Goal: Task Accomplishment & Management: Use online tool/utility

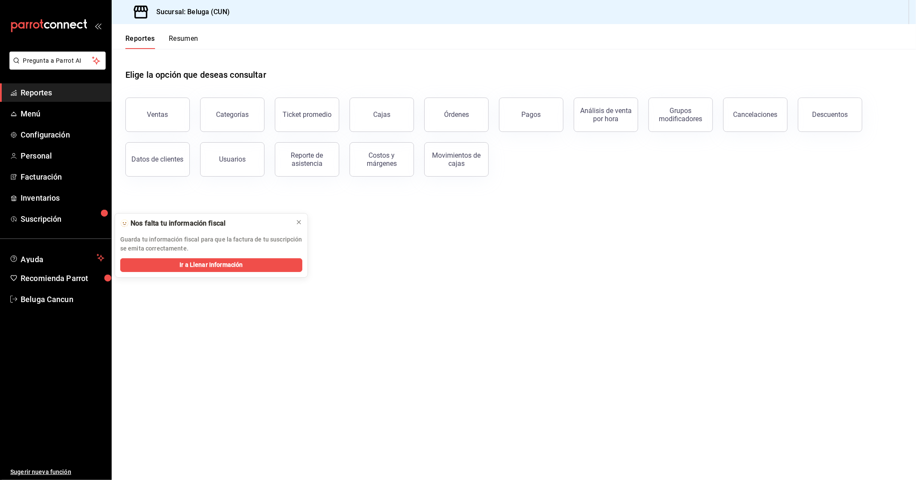
click at [50, 87] on span "Reportes" at bounding box center [63, 93] width 84 height 12
click at [169, 112] on button "Ventas" at bounding box center [157, 114] width 64 height 34
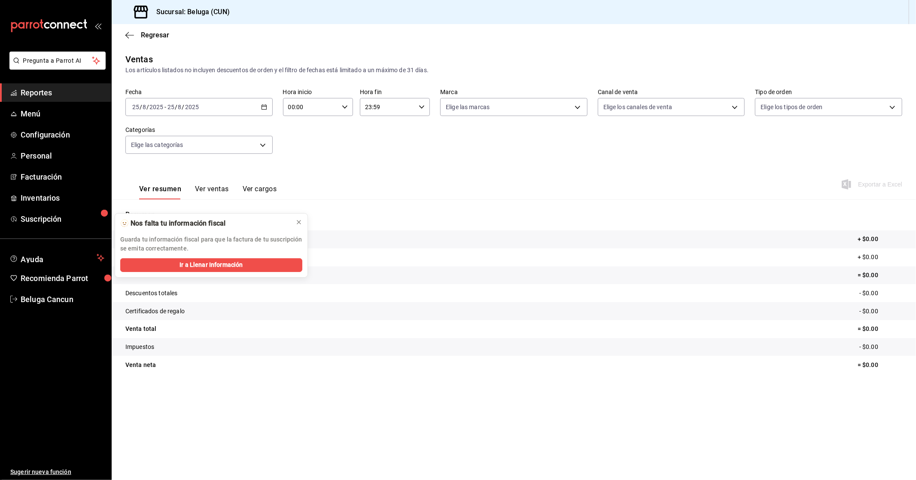
click at [296, 223] on div "Resumen Total artículos + $0.00 Cargos por servicio + $0.00 Venta bruta = $0.00…" at bounding box center [514, 296] width 804 height 174
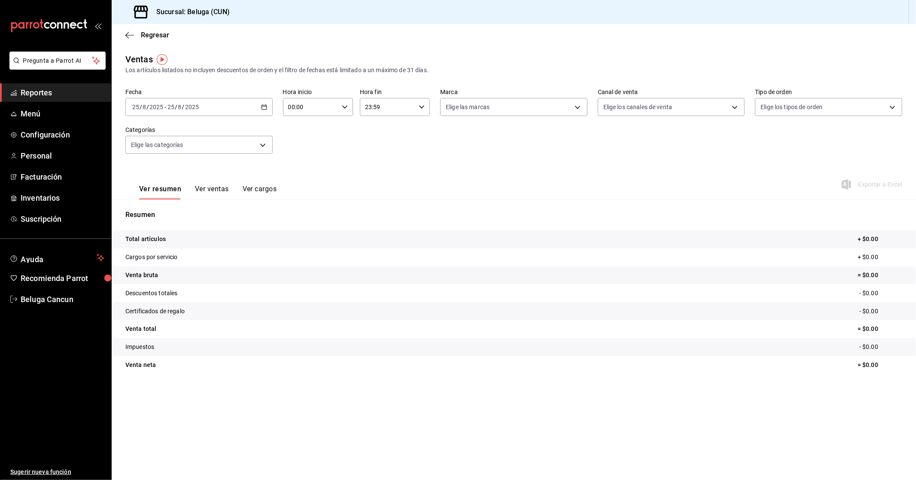
click at [262, 106] on icon "button" at bounding box center [264, 107] width 6 height 6
click at [151, 203] on li "Rango de fechas" at bounding box center [166, 209] width 80 height 19
click at [224, 221] on abbr "18" at bounding box center [225, 221] width 6 height 6
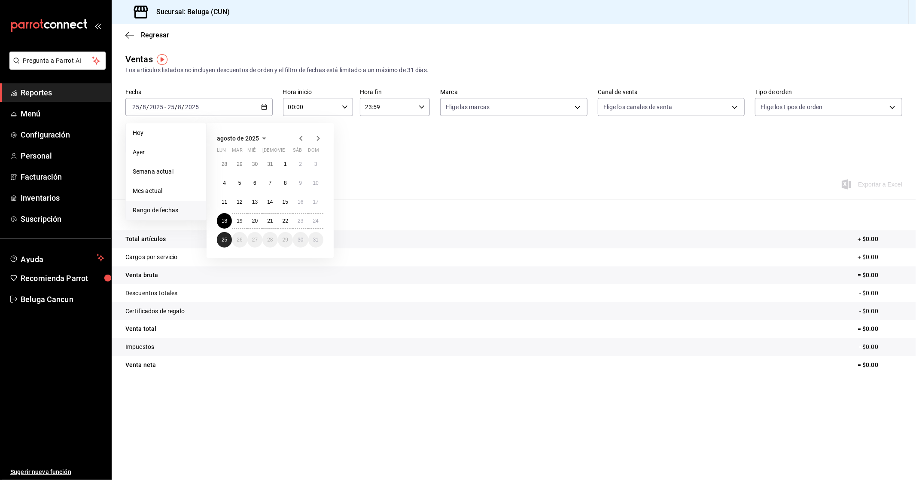
click at [224, 237] on abbr "25" at bounding box center [225, 240] width 6 height 6
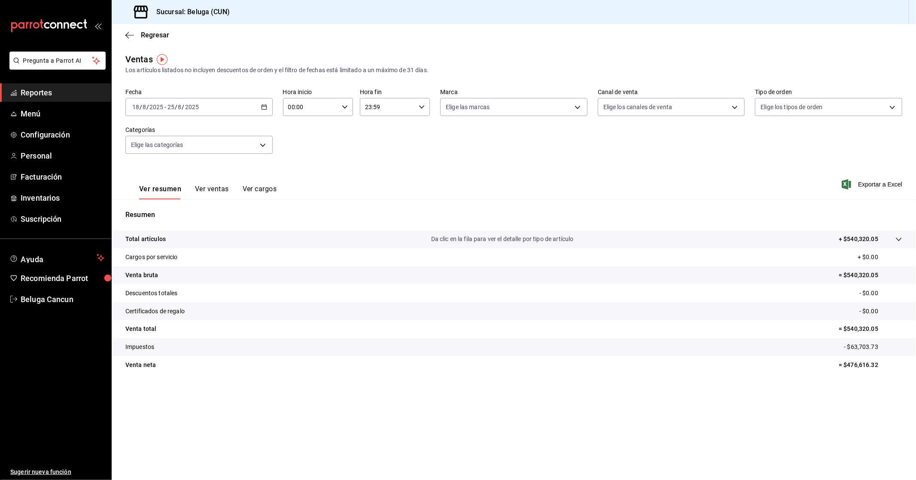
click at [343, 108] on icon "button" at bounding box center [345, 107] width 6 height 6
click at [303, 141] on span "10" at bounding box center [300, 144] width 21 height 7
type input "10:00"
click at [418, 103] on div at bounding box center [458, 240] width 916 height 480
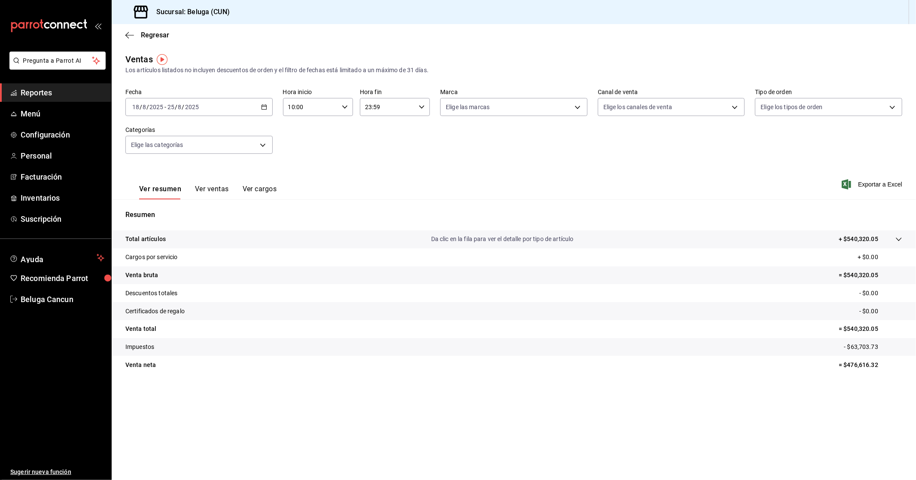
click at [424, 108] on icon "button" at bounding box center [422, 107] width 6 height 6
click at [376, 151] on span "10" at bounding box center [377, 152] width 21 height 7
click at [312, 137] on div at bounding box center [458, 240] width 916 height 480
click at [422, 109] on icon "button" at bounding box center [422, 107] width 6 height 6
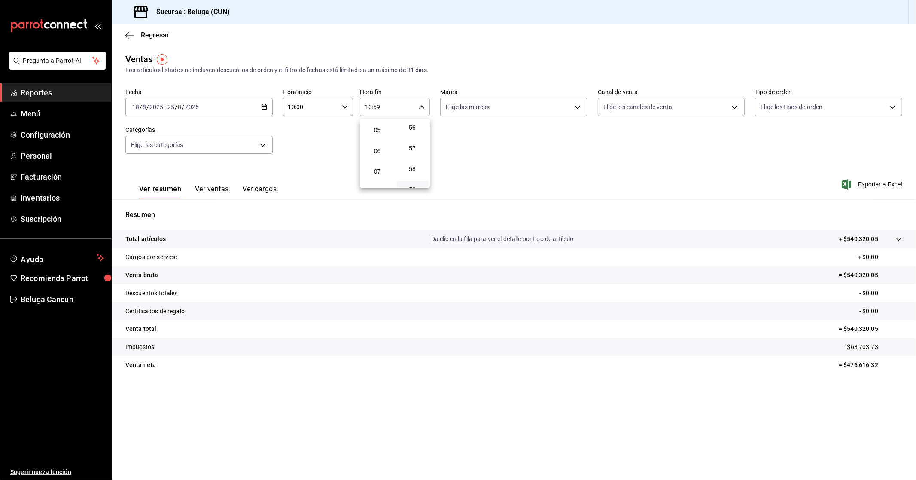
scroll to position [61, 0]
click at [379, 147] on span "04" at bounding box center [377, 150] width 21 height 7
type input "04:59"
click at [311, 136] on div at bounding box center [458, 240] width 916 height 480
click at [265, 104] on icon "button" at bounding box center [264, 107] width 6 height 6
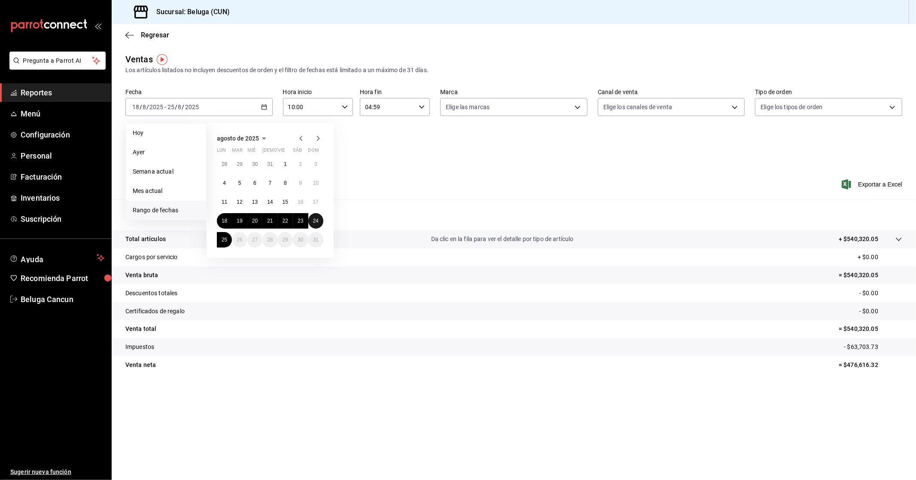
click at [314, 221] on abbr "24" at bounding box center [316, 221] width 6 height 6
click at [221, 238] on button "25" at bounding box center [224, 239] width 15 height 15
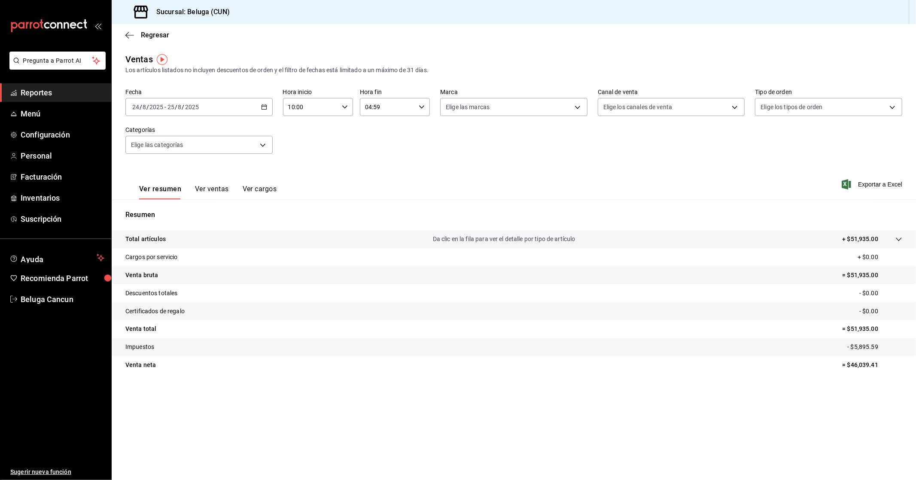
click at [349, 152] on div "Fecha [DATE] [DATE] - [DATE] [DATE] Hora inicio 10:00 Hora inicio Hora fin 04:5…" at bounding box center [513, 126] width 777 height 76
click at [263, 104] on icon "button" at bounding box center [264, 107] width 6 height 6
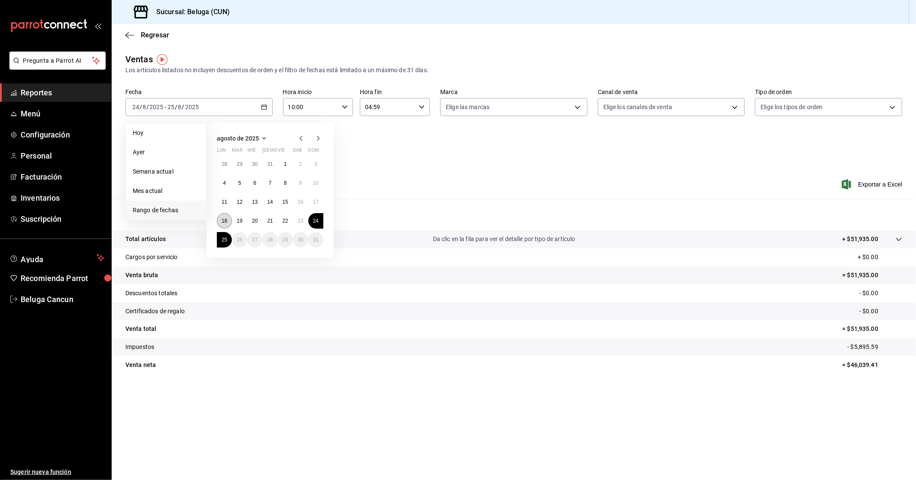
click at [226, 217] on button "18" at bounding box center [224, 220] width 15 height 15
click at [228, 237] on button "25" at bounding box center [224, 239] width 15 height 15
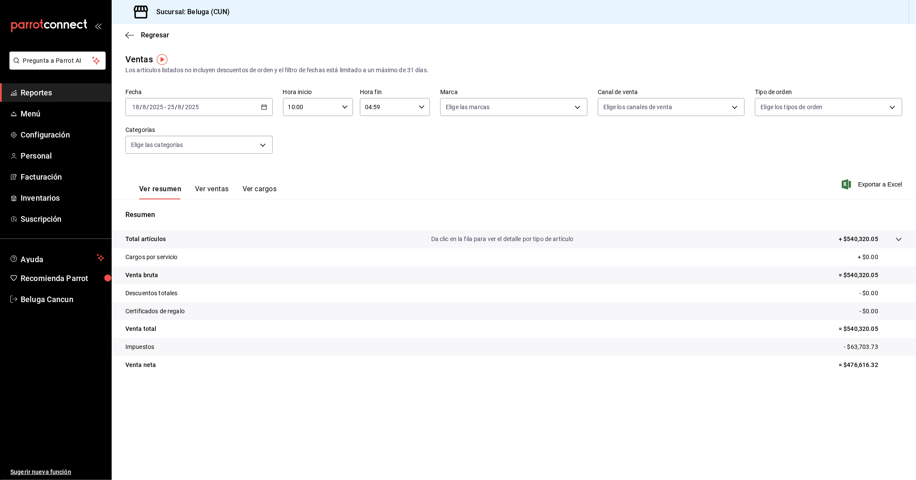
click at [264, 109] on icon "button" at bounding box center [264, 107] width 6 height 6
click at [266, 440] on main "Regresar Ventas Los artículos listados no incluyen descuentos de orden y el fil…" at bounding box center [514, 251] width 804 height 455
click at [264, 104] on icon "button" at bounding box center [264, 107] width 6 height 6
click at [340, 409] on main "Regresar Ventas Los artículos listados no incluyen descuentos de orden y el fil…" at bounding box center [514, 251] width 804 height 455
click at [265, 109] on icon "button" at bounding box center [264, 107] width 6 height 6
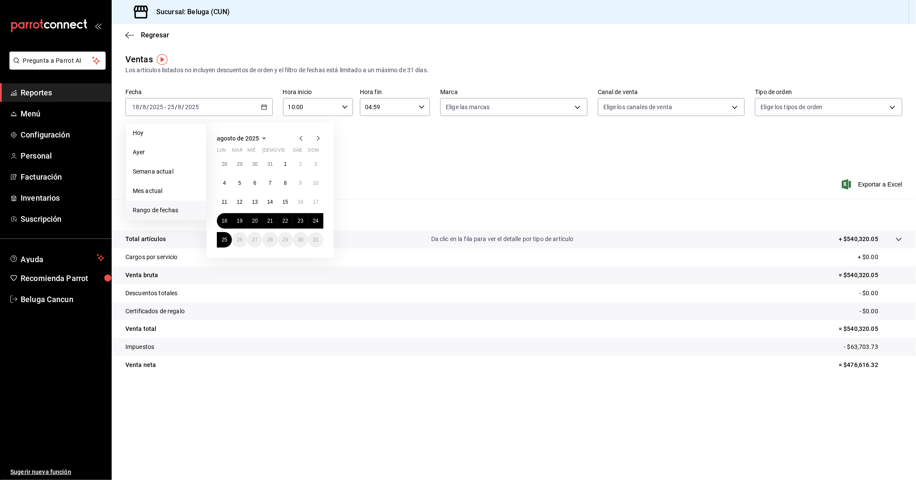
click at [183, 207] on span "Rango de fechas" at bounding box center [166, 210] width 67 height 9
click at [315, 218] on abbr "24" at bounding box center [316, 221] width 6 height 6
click at [226, 240] on abbr "25" at bounding box center [225, 240] width 6 height 6
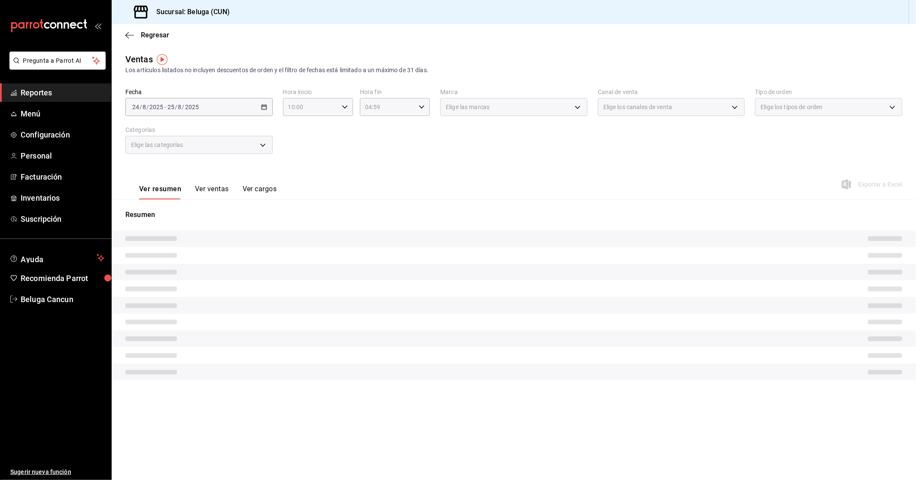
click at [340, 151] on div "Fecha [DATE] [DATE] - [DATE] [DATE] Hora inicio 10:00 Hora inicio Hora fin 04:5…" at bounding box center [513, 126] width 777 height 76
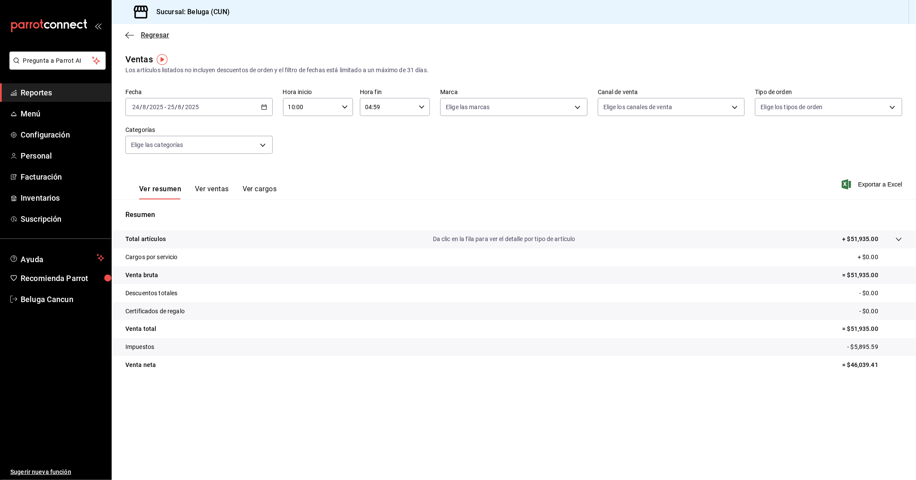
click at [154, 32] on span "Regresar" at bounding box center [155, 35] width 28 height 8
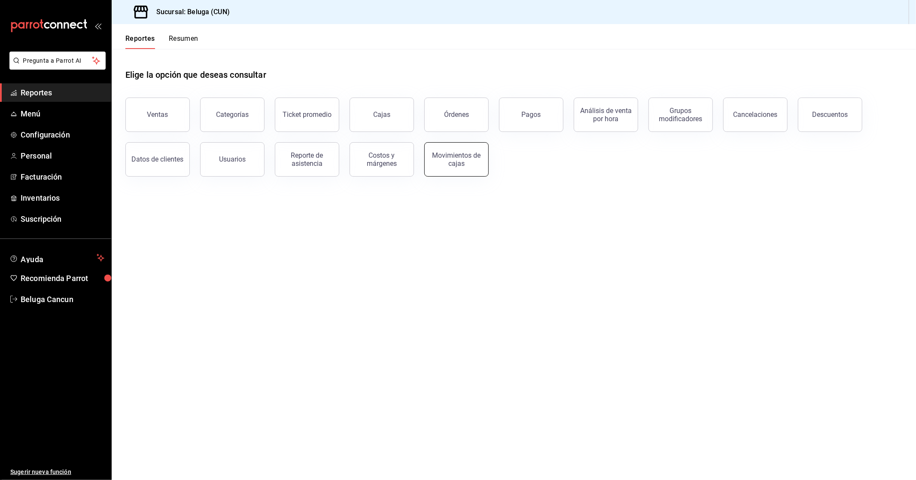
click at [464, 164] on div "Movimientos de cajas" at bounding box center [456, 159] width 53 height 16
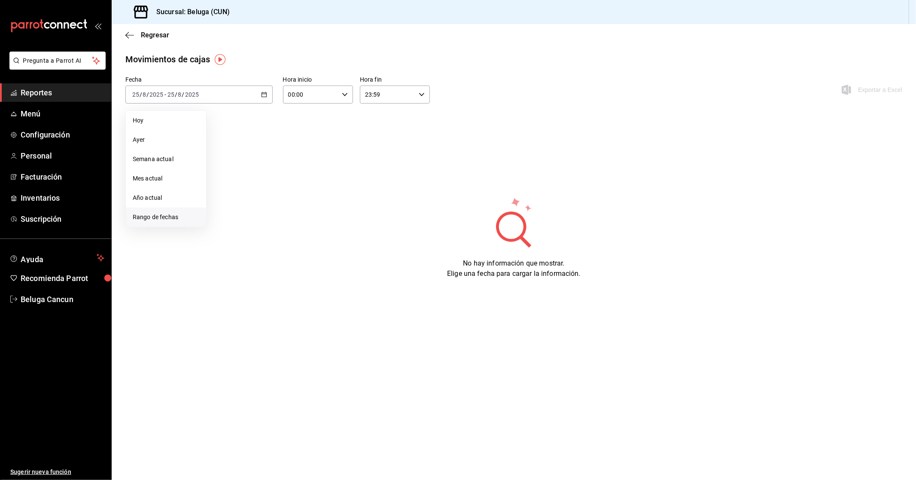
click at [170, 217] on span "Rango de fechas" at bounding box center [166, 217] width 67 height 9
click at [315, 209] on abbr "24" at bounding box center [316, 208] width 6 height 6
drag, startPoint x: 228, startPoint y: 230, endPoint x: 231, endPoint y: 237, distance: 7.9
click at [228, 230] on button "25" at bounding box center [224, 226] width 15 height 15
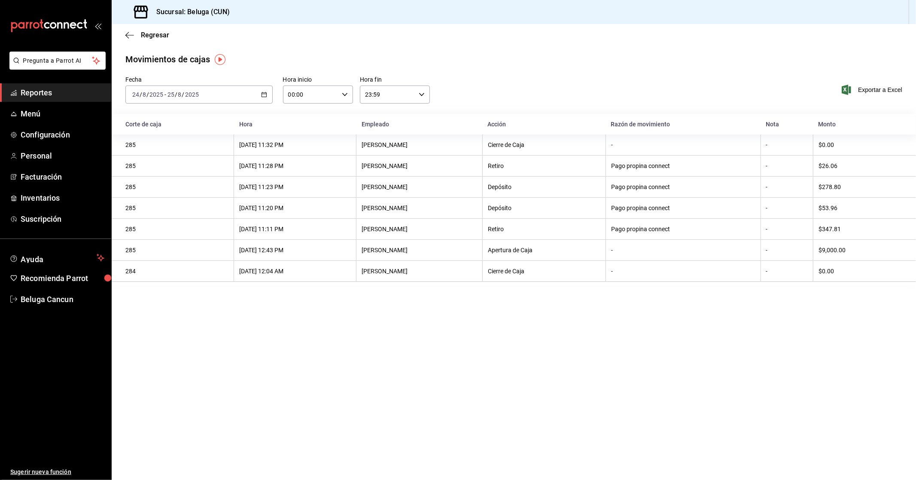
click at [340, 95] on div "00:00 Hora inicio" at bounding box center [318, 94] width 70 height 18
click at [302, 133] on span "10" at bounding box center [300, 132] width 21 height 7
type input "10:00"
click at [416, 101] on div at bounding box center [458, 240] width 916 height 480
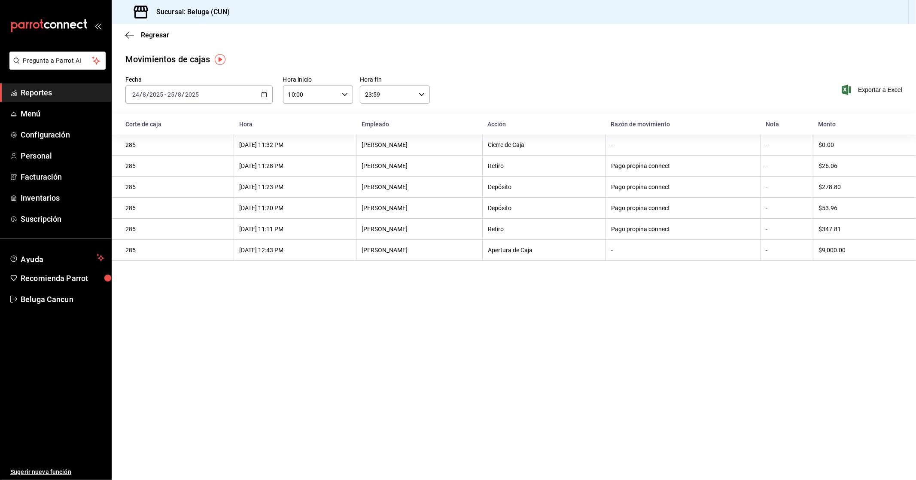
click at [422, 96] on icon "button" at bounding box center [422, 94] width 6 height 6
click at [379, 113] on span "04" at bounding box center [377, 112] width 21 height 7
type input "04:59"
click at [497, 82] on div at bounding box center [458, 240] width 916 height 480
